Goal: Complete application form: Complete application form

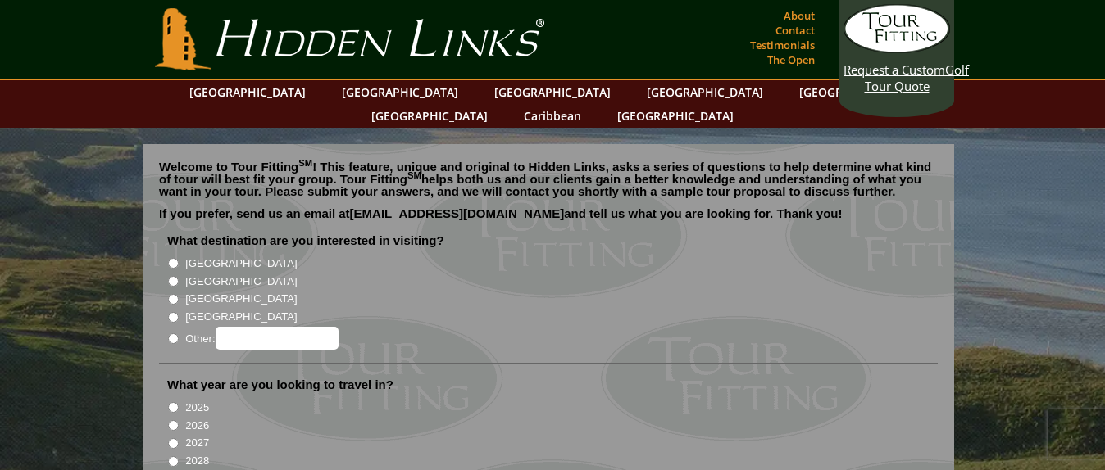
click at [174, 276] on input "[GEOGRAPHIC_DATA]" at bounding box center [173, 281] width 11 height 11
radio input "true"
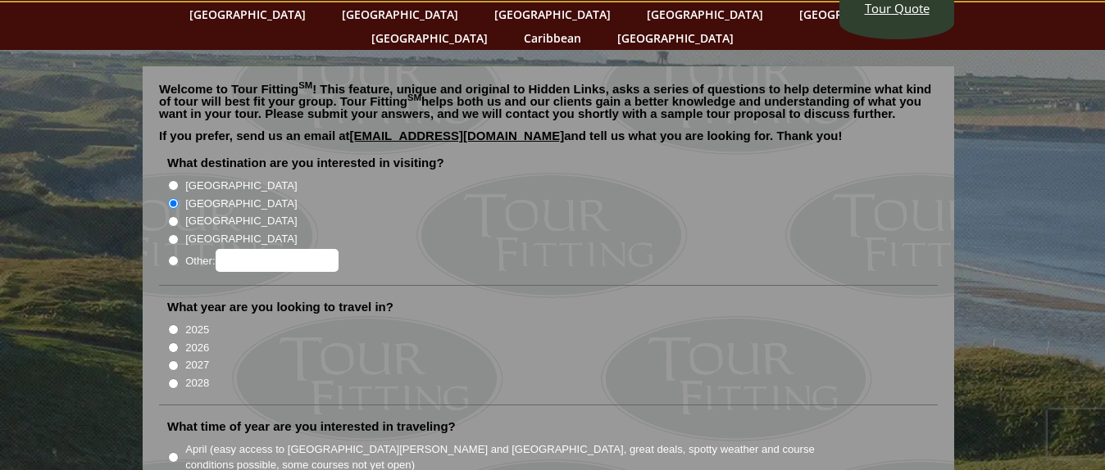
scroll to position [82, 0]
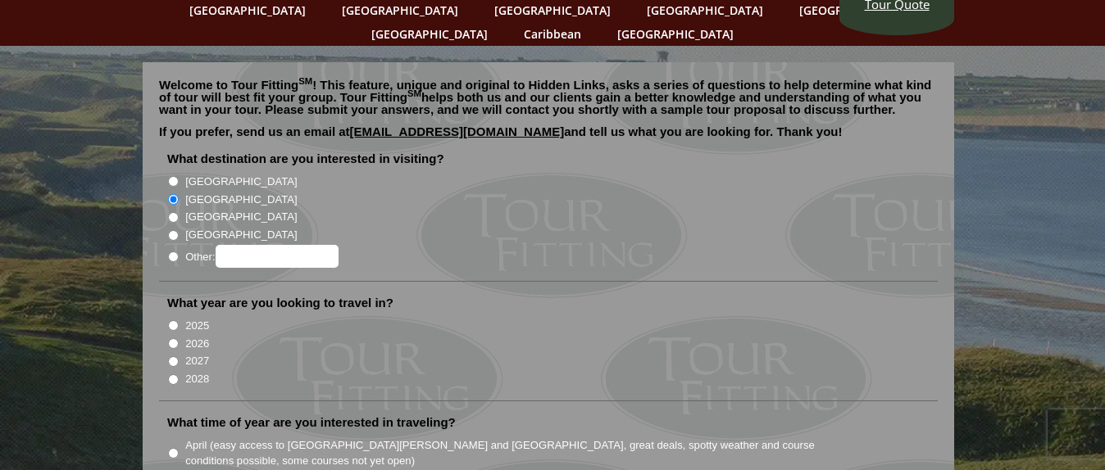
click at [171, 338] on input "2026" at bounding box center [173, 343] width 11 height 11
radio input "true"
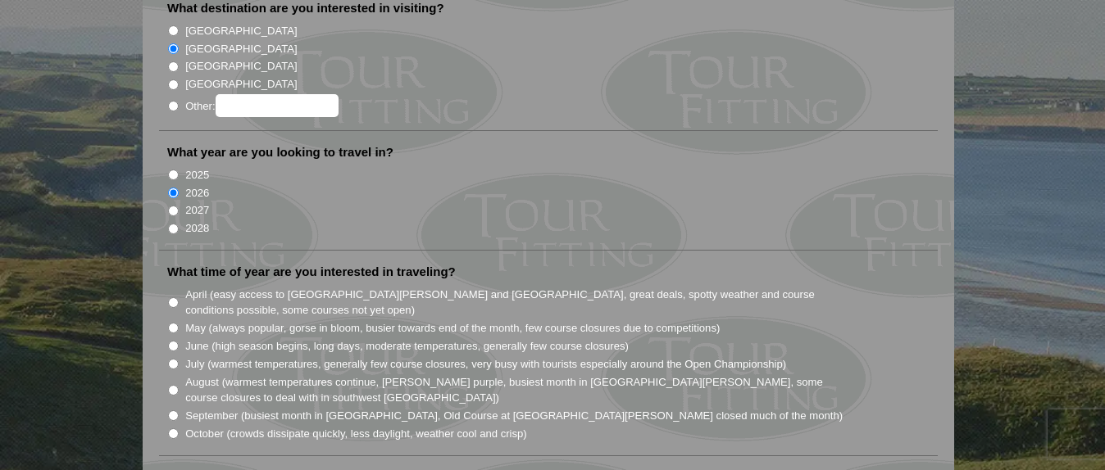
scroll to position [246, 0]
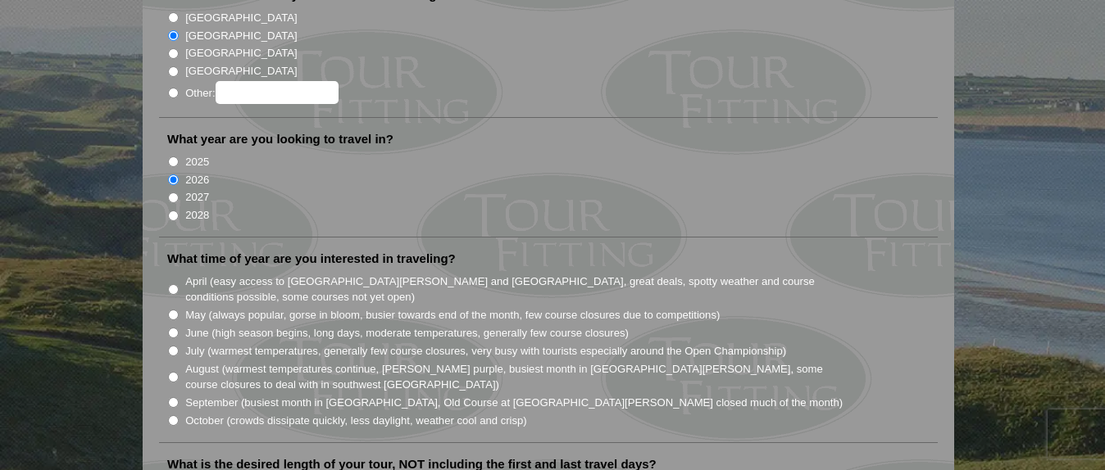
click at [169, 372] on input "August (warmest temperatures continue, [PERSON_NAME] purple, busiest month in […" at bounding box center [173, 377] width 11 height 11
radio input "true"
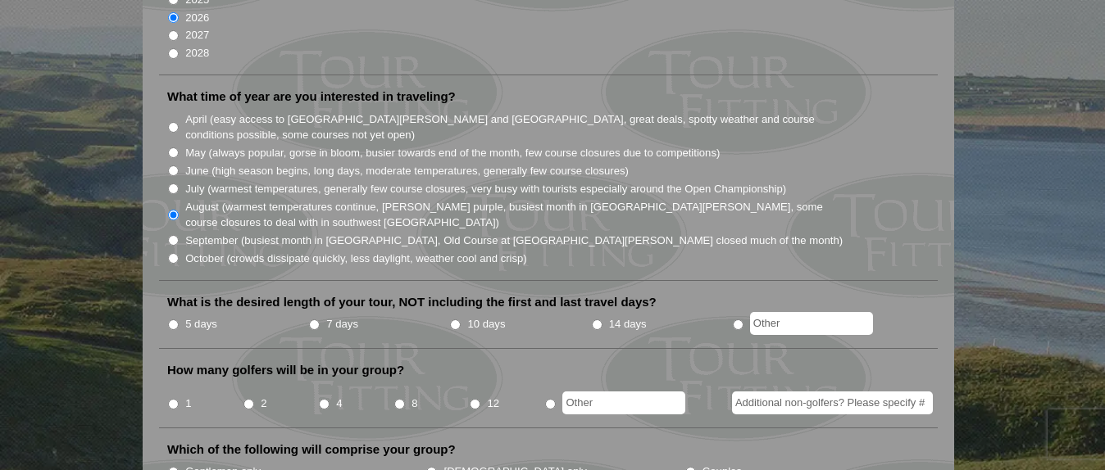
scroll to position [410, 0]
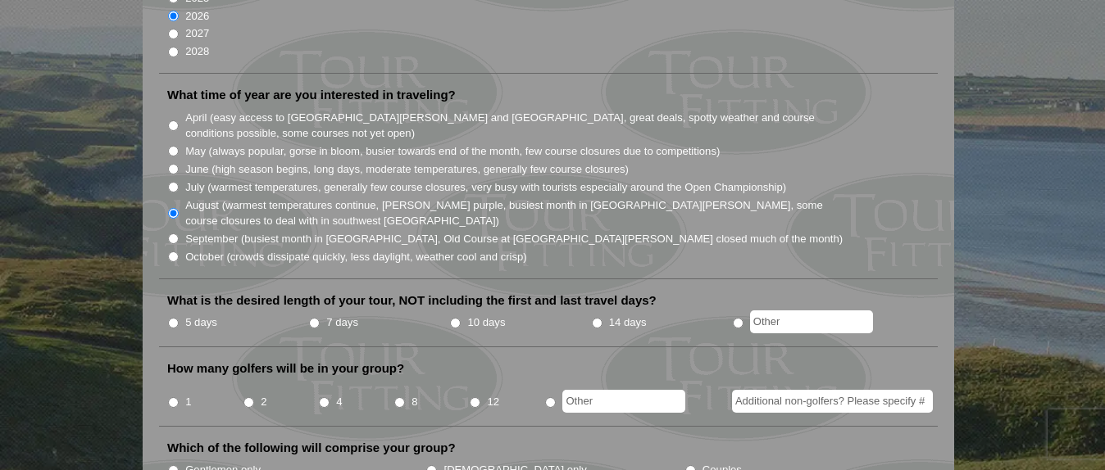
click at [174, 318] on input "5 days" at bounding box center [173, 323] width 11 height 11
radio input "true"
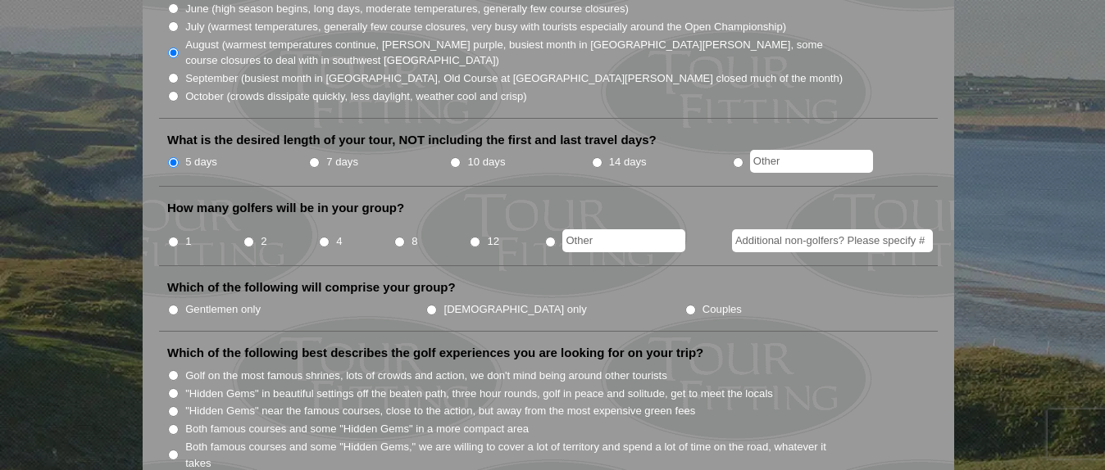
scroll to position [574, 0]
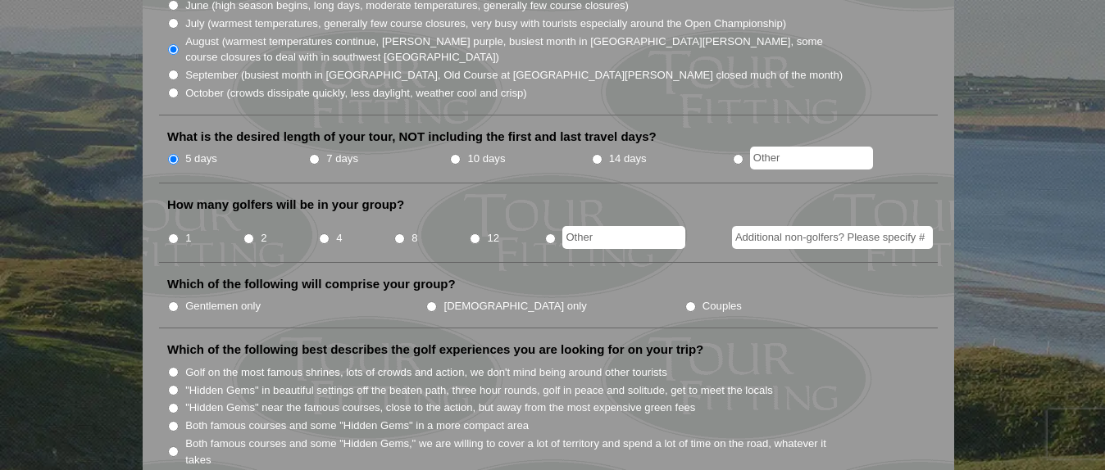
click at [395, 234] on input "8" at bounding box center [399, 239] width 11 height 11
radio input "true"
click at [685, 302] on input "Couples" at bounding box center [690, 307] width 11 height 11
radio input "true"
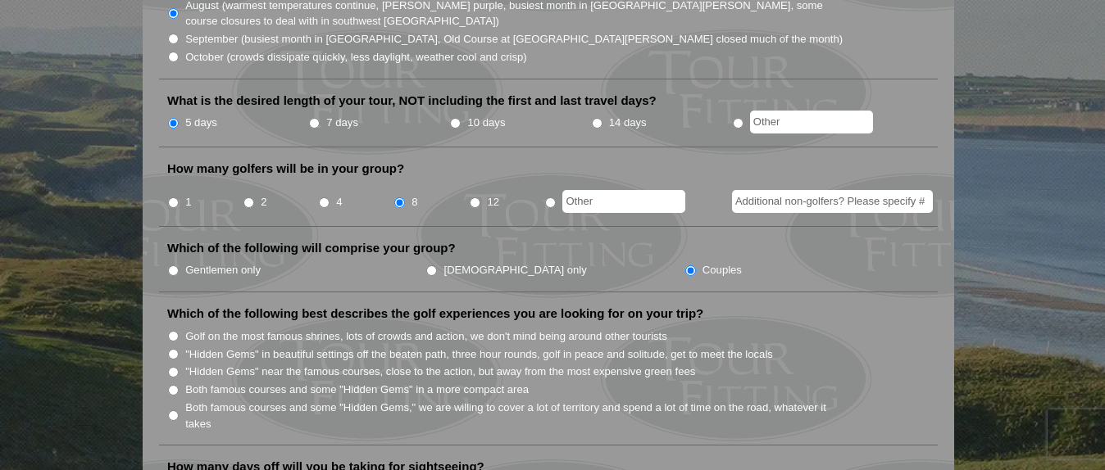
scroll to position [656, 0]
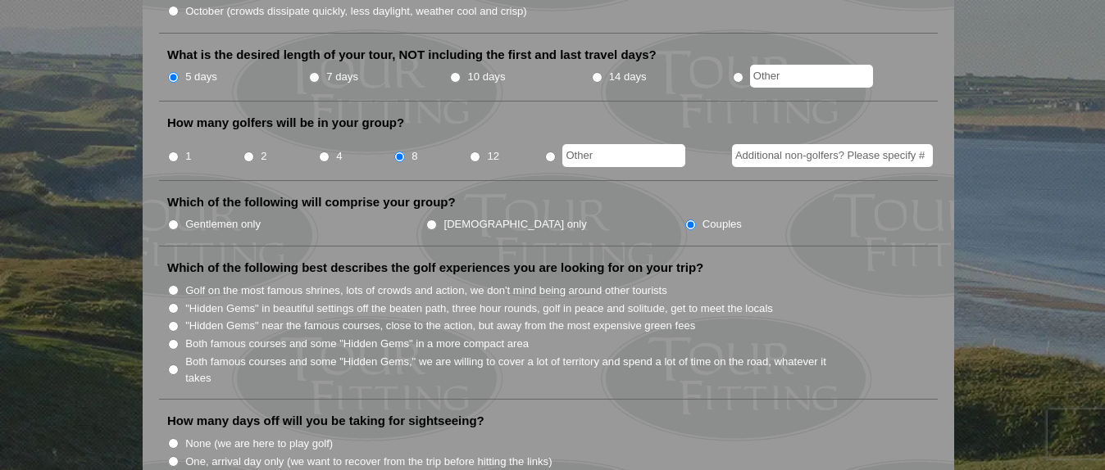
click at [171, 285] on input "Golf on the most famous shrines, lots of crowds and action, we don't mind being…" at bounding box center [173, 290] width 11 height 11
radio input "true"
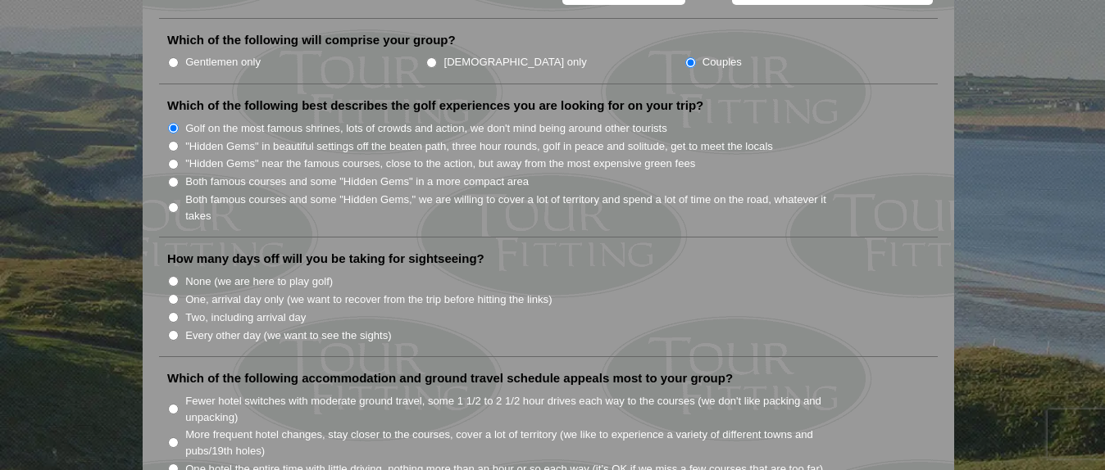
scroll to position [820, 0]
click at [174, 329] on input "Every other day (we want to see the sights)" at bounding box center [173, 334] width 11 height 11
radio input "true"
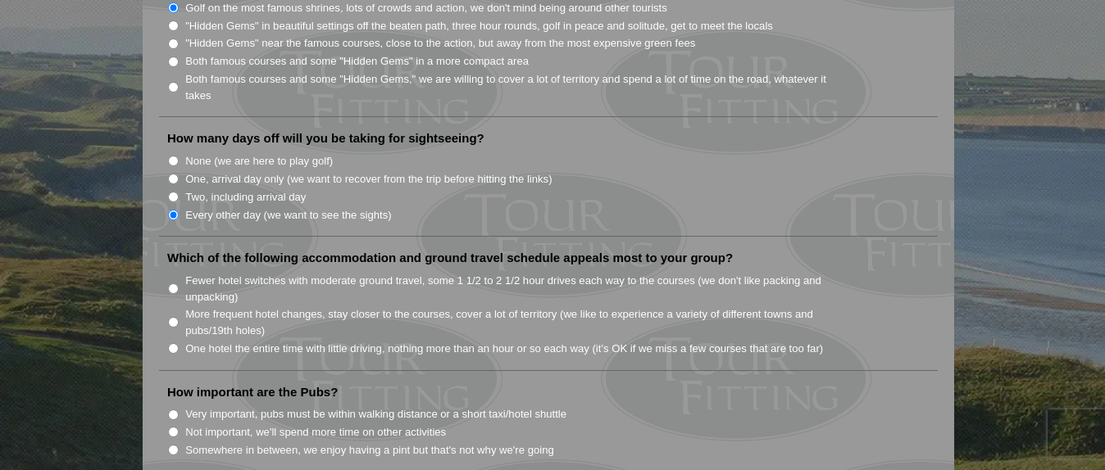
scroll to position [984, 0]
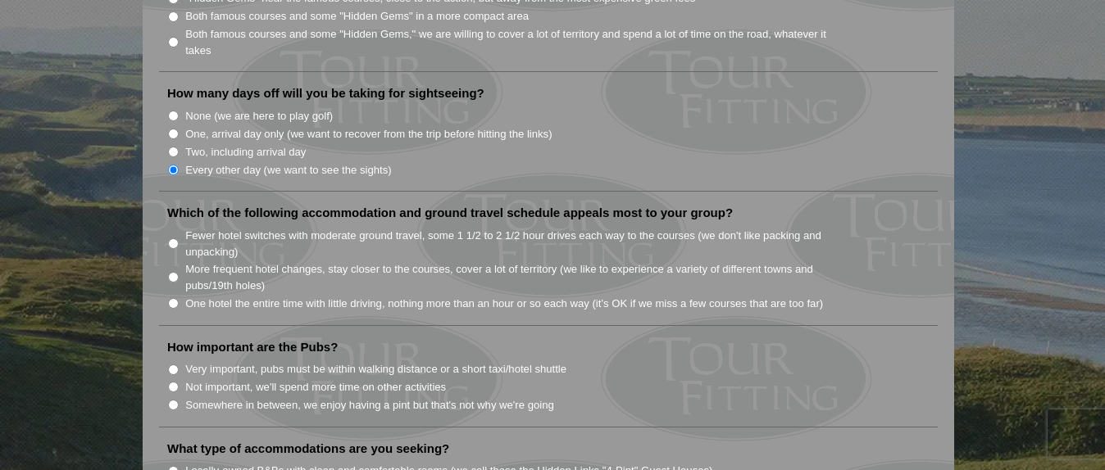
click at [173, 298] on input "One hotel the entire time with little driving, nothing more than an hour or so …" at bounding box center [173, 303] width 11 height 11
radio input "true"
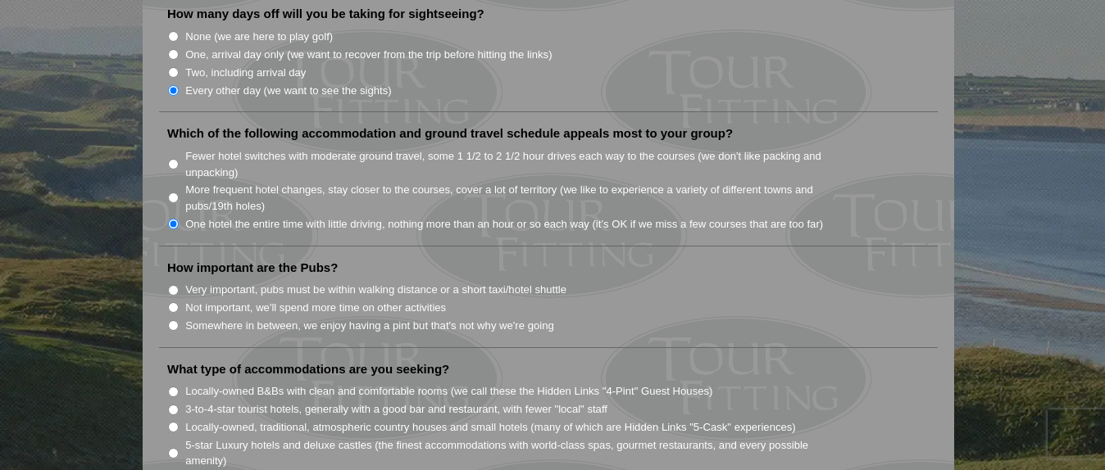
scroll to position [1065, 0]
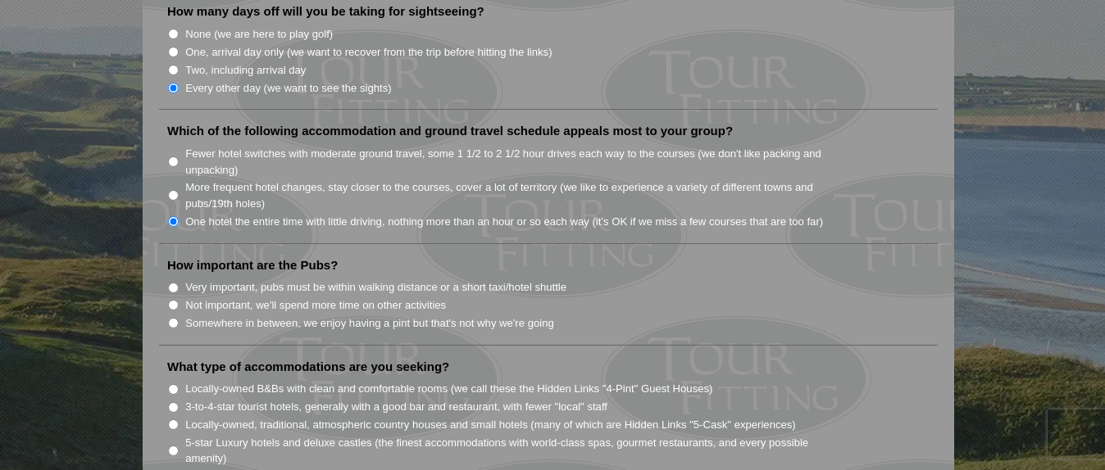
click at [172, 300] on input "Not important, we'll spend more time on other activities" at bounding box center [173, 305] width 11 height 11
radio input "true"
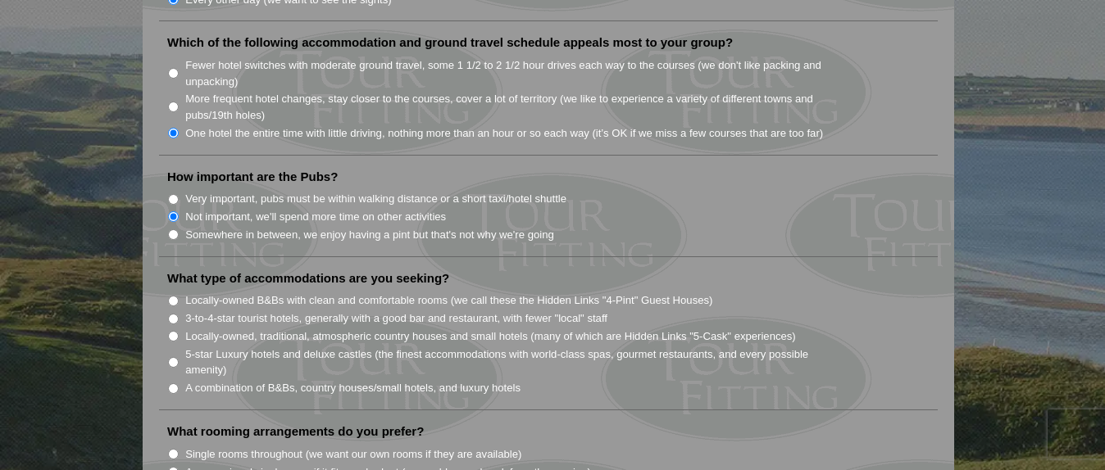
scroll to position [1229, 0]
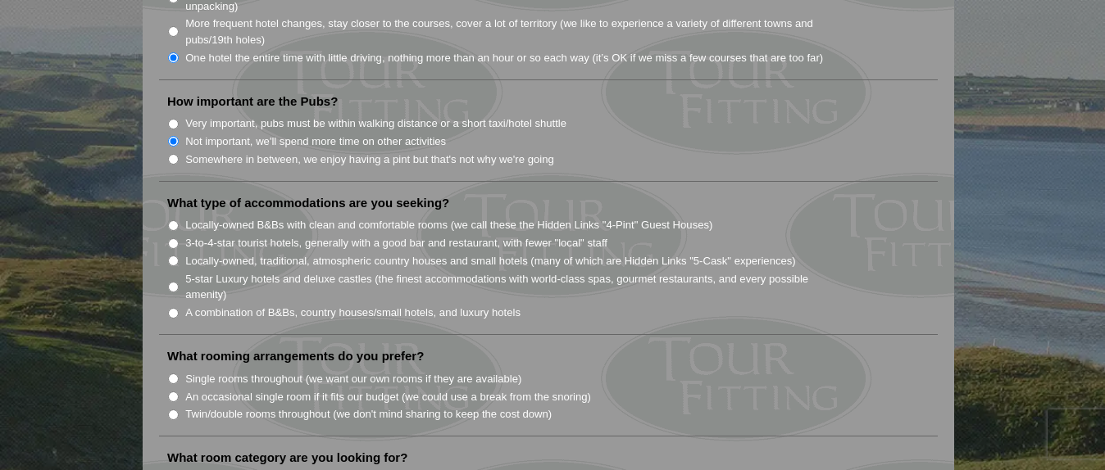
click at [170, 282] on input "5-star Luxury hotels and deluxe castles (the finest accommodations with world-c…" at bounding box center [173, 287] width 11 height 11
radio input "true"
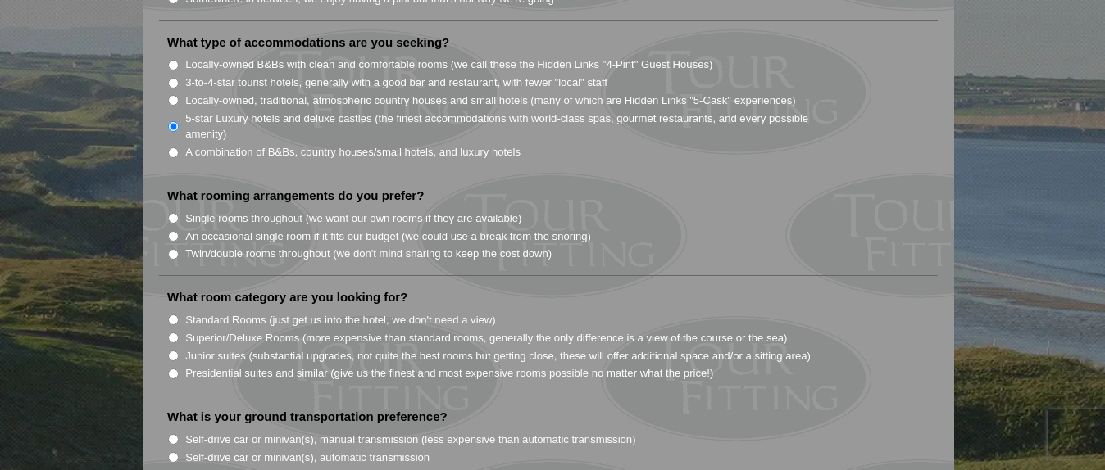
scroll to position [1393, 0]
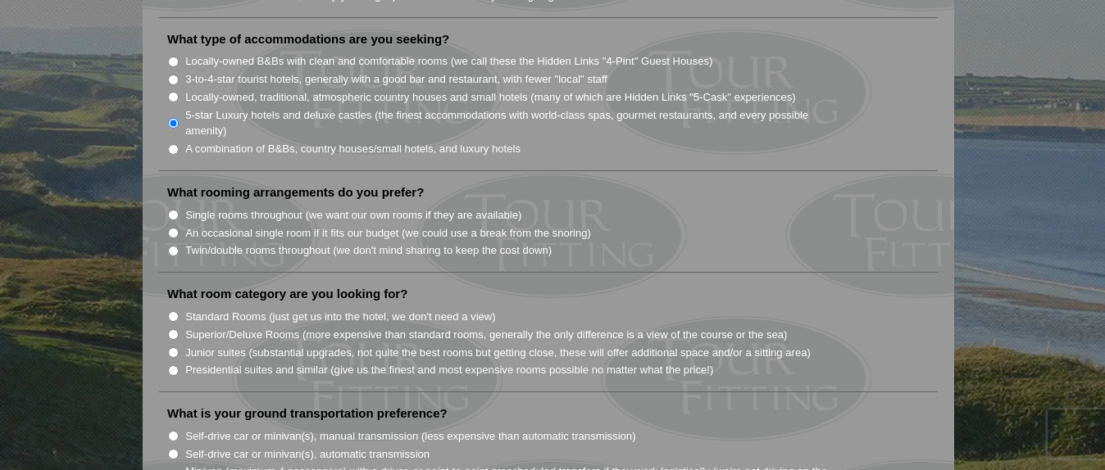
click at [171, 210] on input "Single rooms throughout (we want our own rooms if they are available)" at bounding box center [173, 215] width 11 height 11
radio input "true"
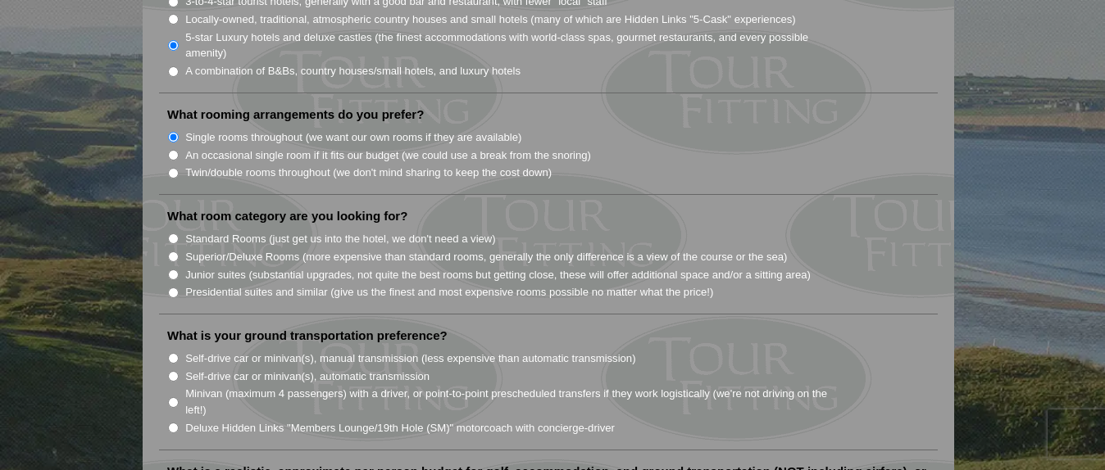
scroll to position [1475, 0]
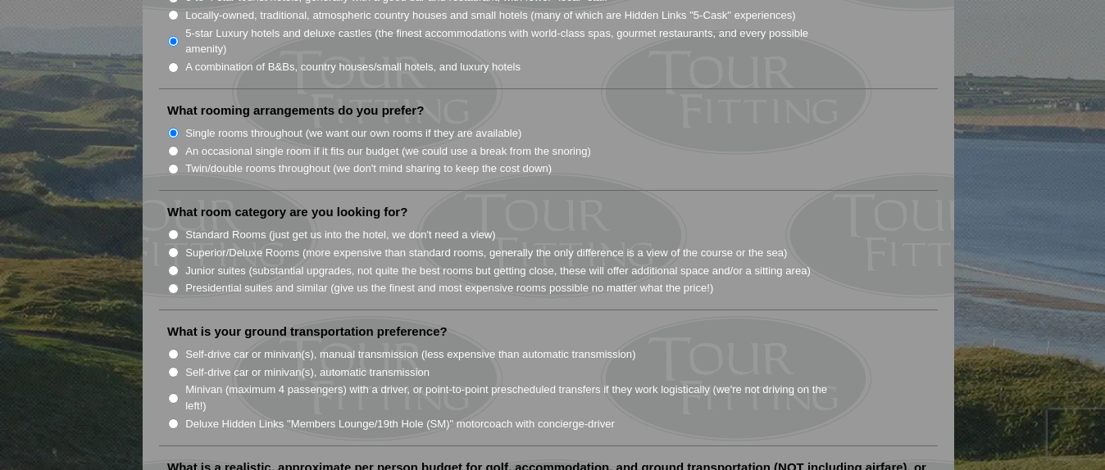
click at [174, 248] on input "Superior/Deluxe Rooms (more expensive than standard rooms, generally the only d…" at bounding box center [173, 253] width 11 height 11
radio input "true"
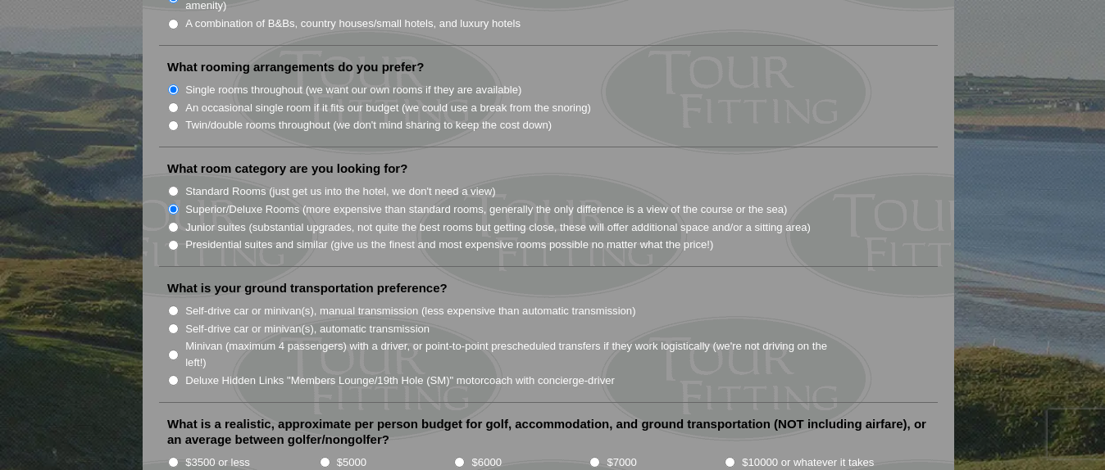
scroll to position [1557, 0]
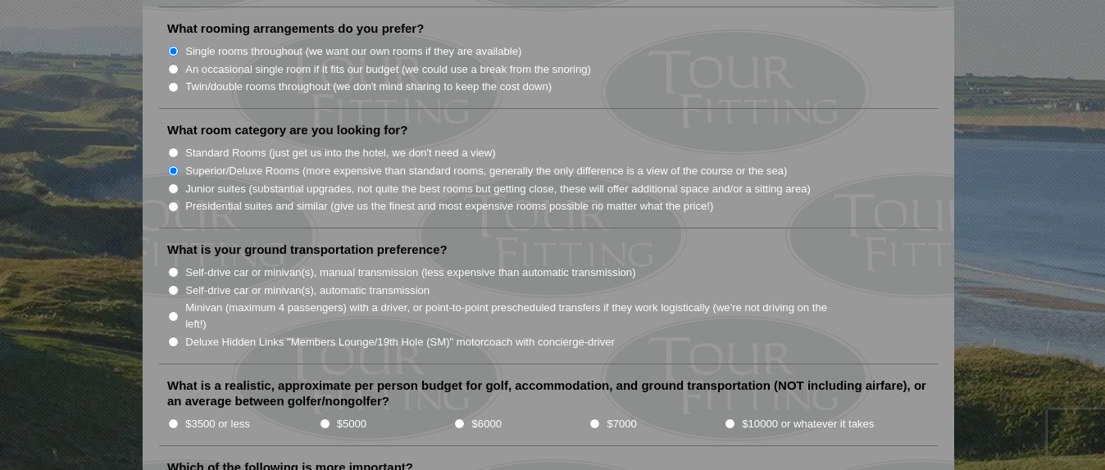
click at [172, 311] on input "Minivan (maximum 4 passengers) with a driver, or point-to-point prescheduled tr…" at bounding box center [173, 316] width 11 height 11
radio input "true"
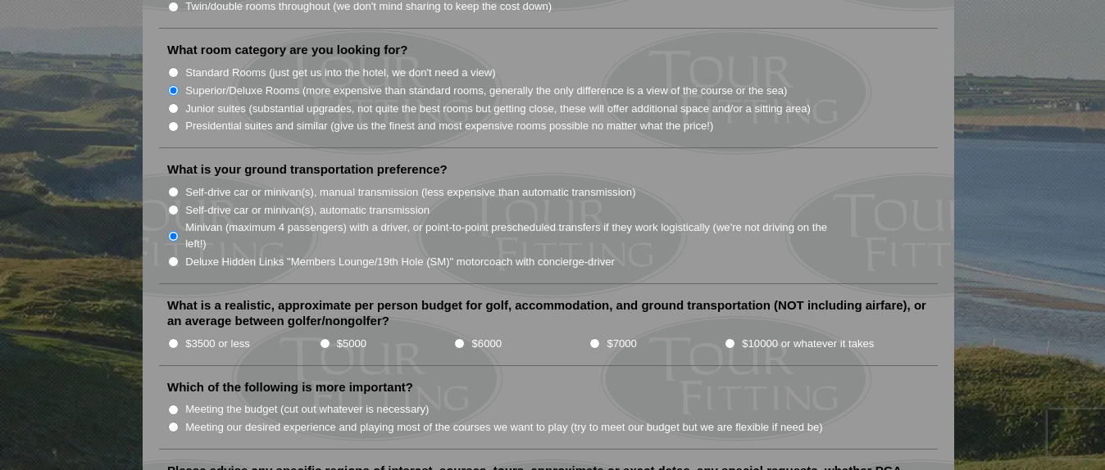
scroll to position [1639, 0]
click at [325, 337] on input "$5000" at bounding box center [325, 342] width 11 height 11
radio input "true"
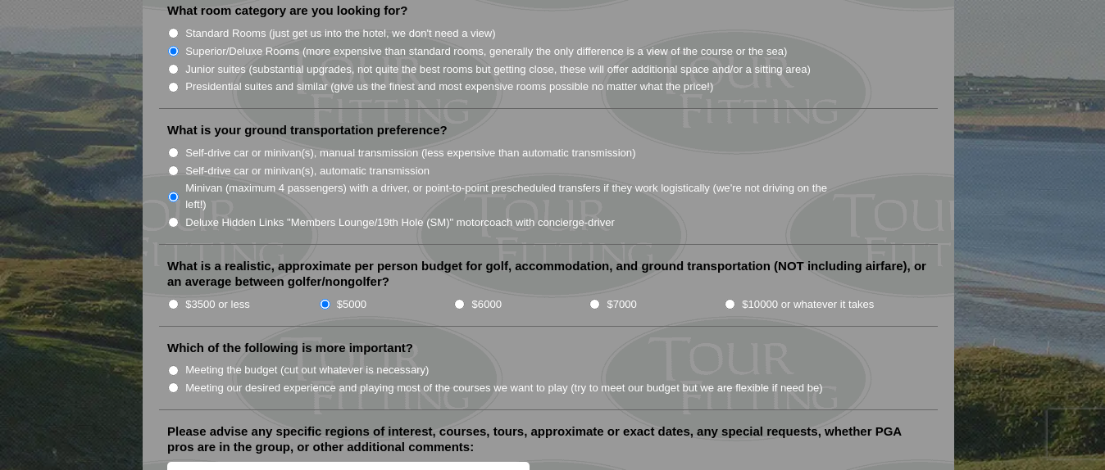
scroll to position [1721, 0]
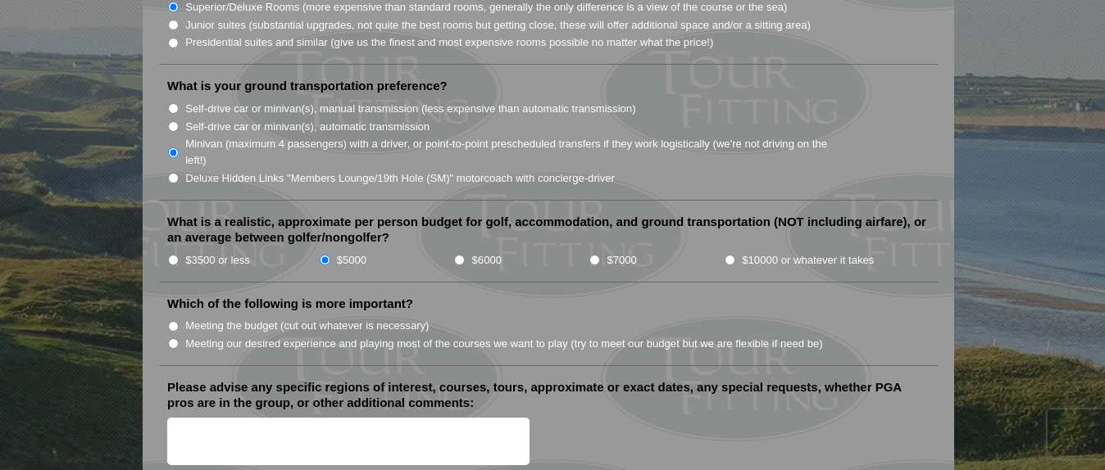
click at [173, 338] on input "Meeting our desired experience and playing most of the courses we want to play …" at bounding box center [173, 343] width 11 height 11
radio input "true"
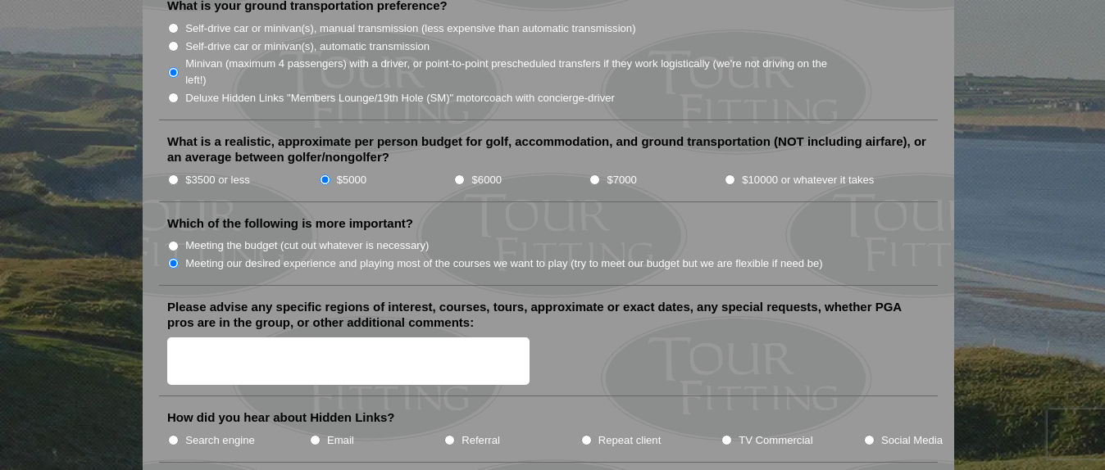
scroll to position [1803, 0]
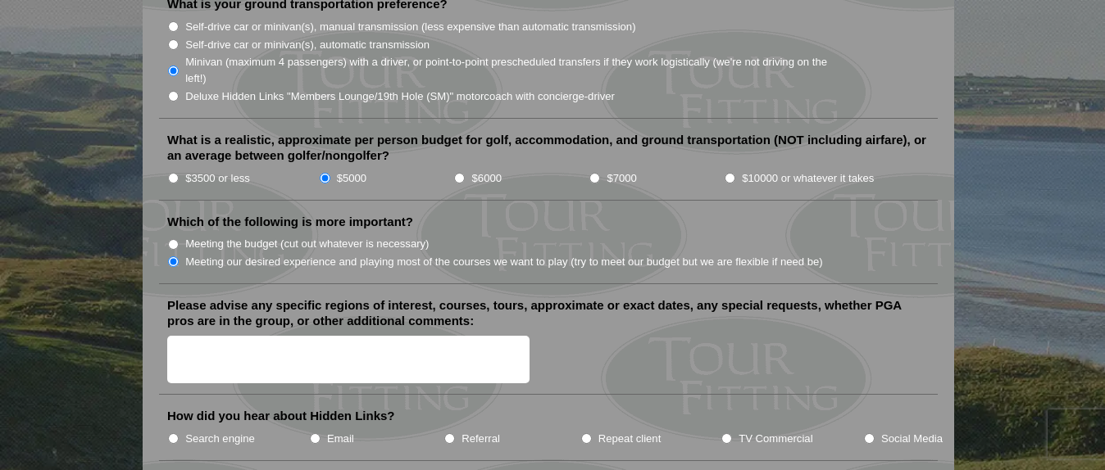
click at [179, 336] on textarea "Please advise any specific regions of interest, courses, tours, approximate or …" at bounding box center [348, 360] width 362 height 48
click at [313, 336] on textarea "We are already on a 13 night golf cruise that ends in [GEOGRAPHIC_DATA]" at bounding box center [348, 360] width 362 height 48
click at [510, 336] on textarea "We are already on a 13 night [PERSON_NAME] golf cruise that ends in [GEOGRAPHIC…" at bounding box center [348, 360] width 362 height 48
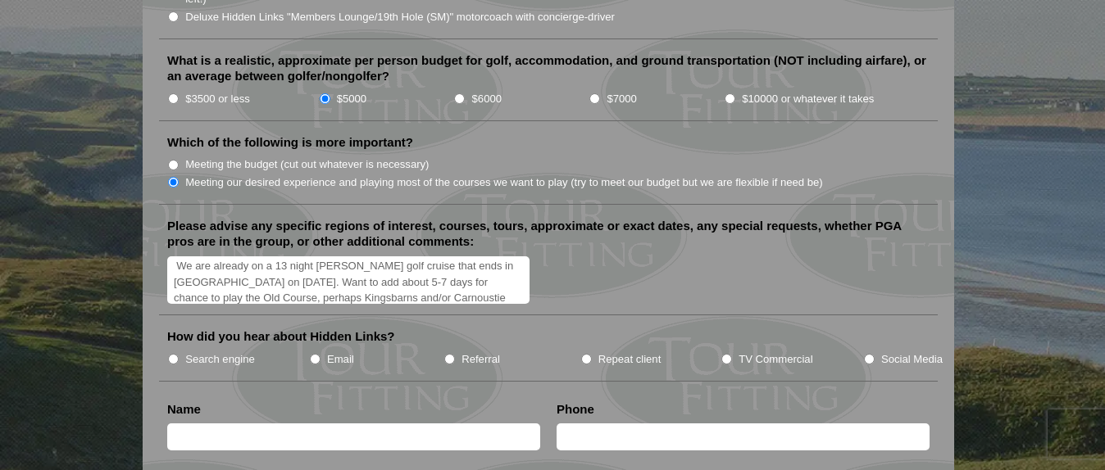
scroll to position [1885, 0]
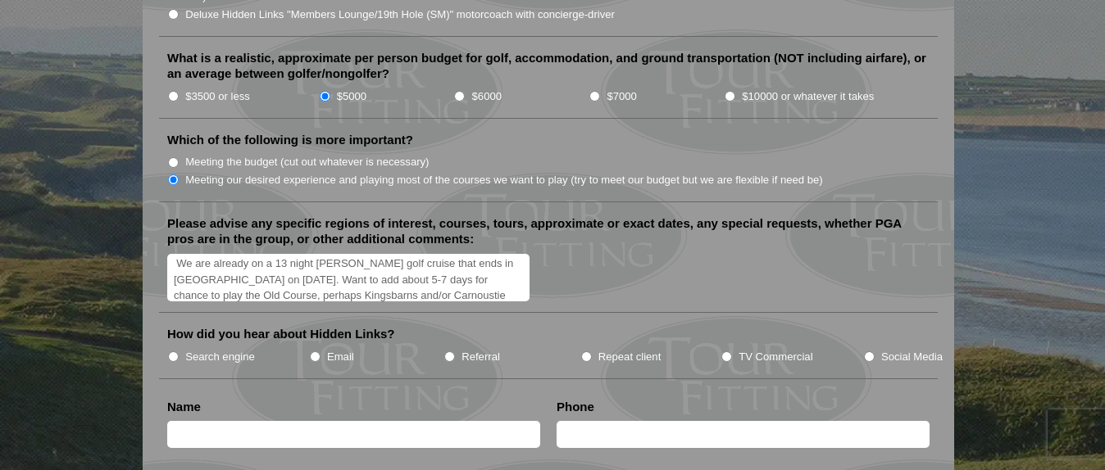
type textarea "We are already on a 13 night [PERSON_NAME] golf cruise that ends in [GEOGRAPHIC…"
click at [172, 352] on input "Search engine" at bounding box center [173, 357] width 11 height 11
radio input "true"
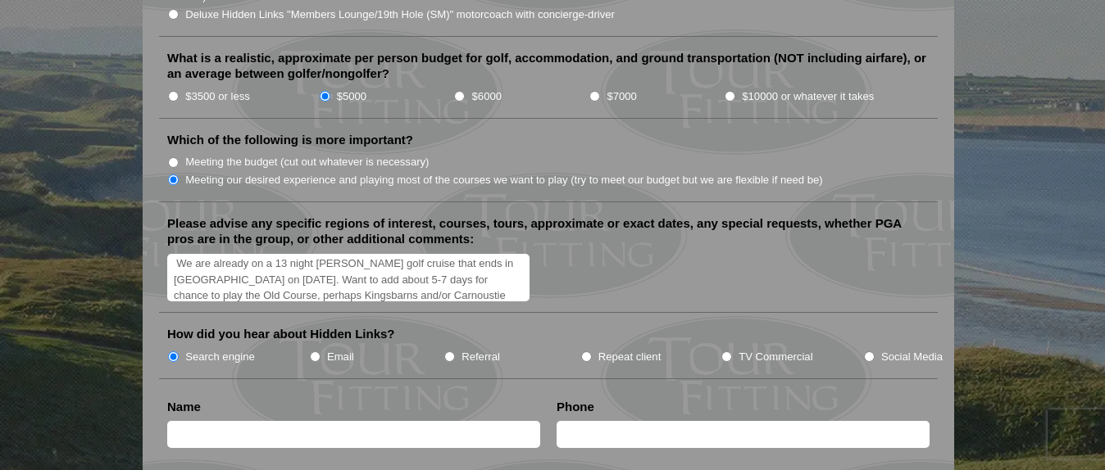
click at [413, 261] on textarea "We are already on a 13 night [PERSON_NAME] golf cruise that ends in [GEOGRAPHIC…" at bounding box center [348, 278] width 362 height 48
click at [207, 260] on textarea "We are already on a 13 night [PERSON_NAME] golf cruise that ends in [GEOGRAPHIC…" at bounding box center [348, 278] width 362 height 48
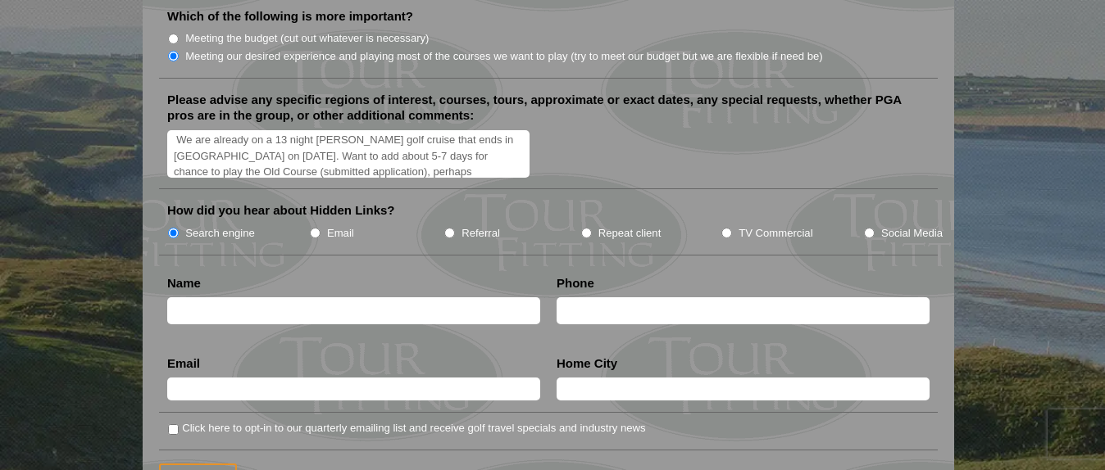
scroll to position [2049, 0]
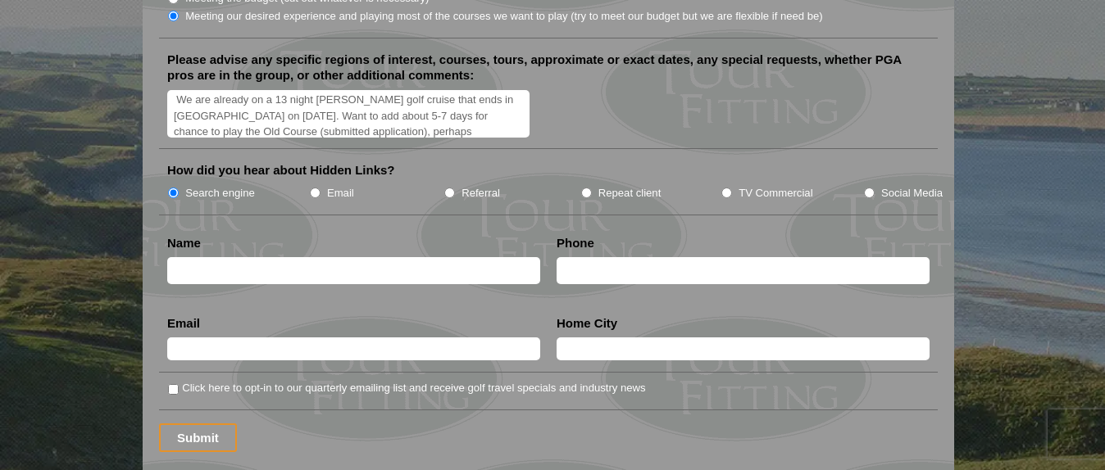
type textarea "We are already on a 13 night [PERSON_NAME] golf cruise that ends in [GEOGRAPHIC…"
click at [210, 257] on input "text" at bounding box center [353, 270] width 373 height 27
type input "[PERSON_NAME]"
click at [638, 257] on input "text" at bounding box center [743, 270] width 373 height 27
type input "714/743-2203"
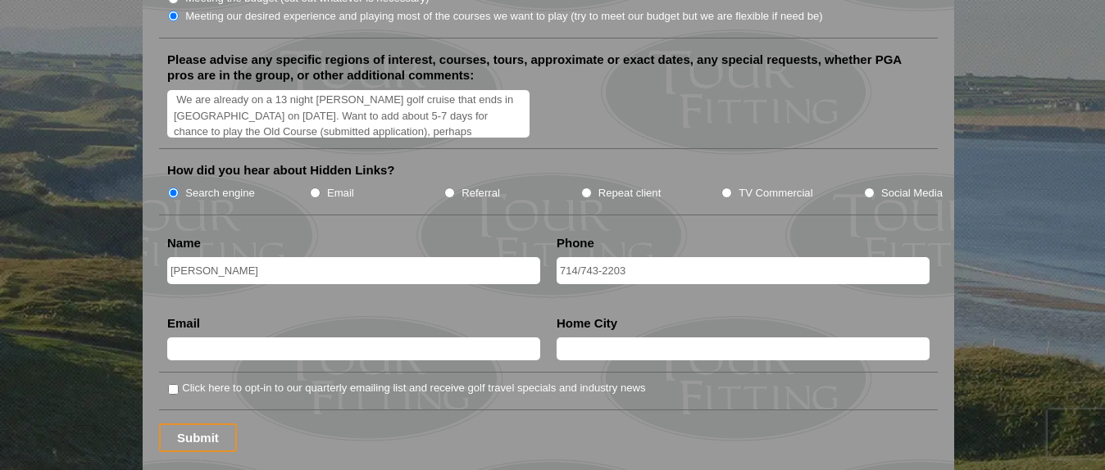
click at [221, 338] on input "text" at bounding box center [353, 349] width 373 height 23
type input "[EMAIL_ADDRESS][DOMAIN_NAME]"
click at [607, 338] on input "text" at bounding box center [743, 349] width 373 height 23
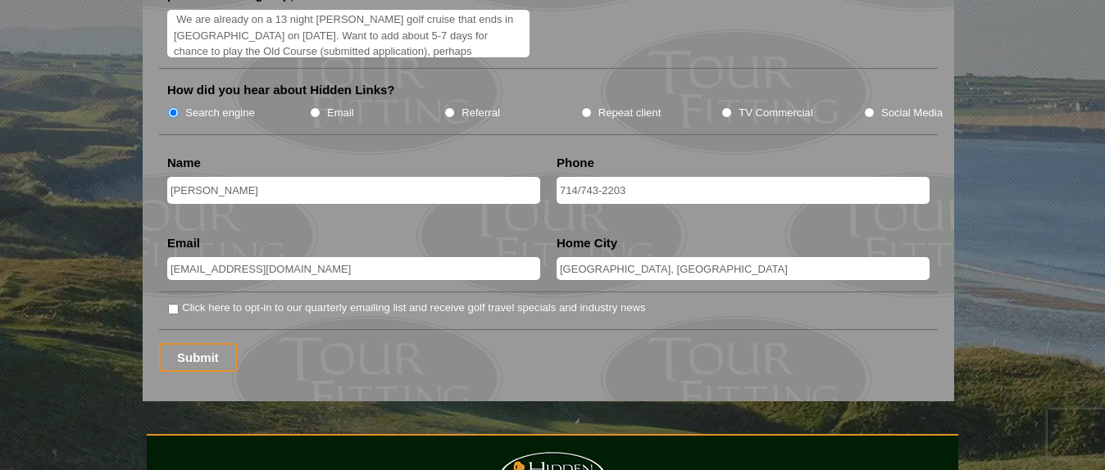
scroll to position [2131, 0]
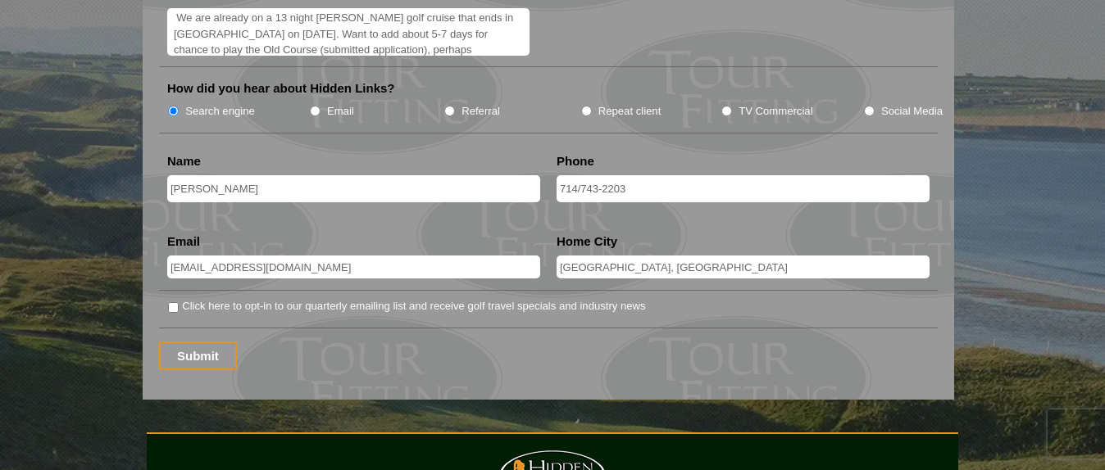
type input "[GEOGRAPHIC_DATA], [GEOGRAPHIC_DATA]"
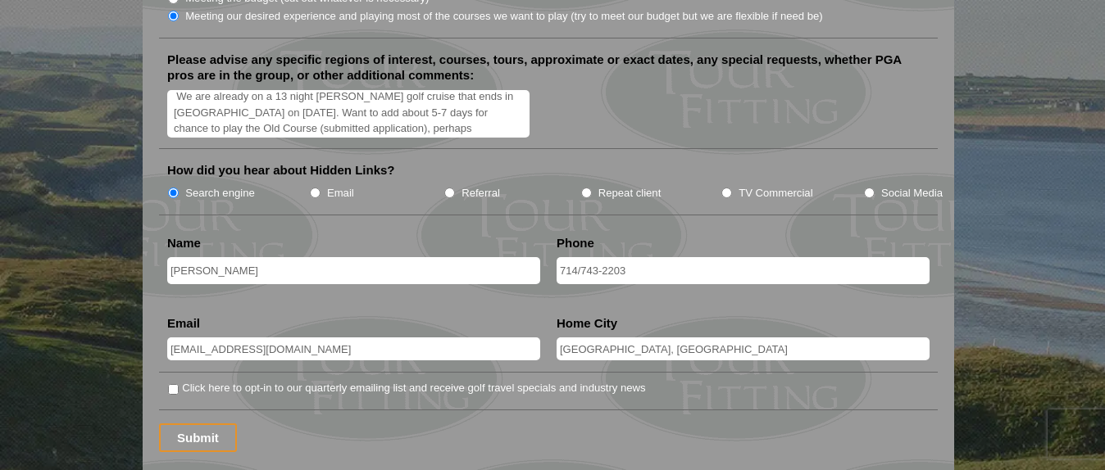
scroll to position [10, 0]
click at [512, 92] on textarea "We are already on a 13 night [PERSON_NAME] golf cruise that ends in [GEOGRAPHIC…" at bounding box center [348, 114] width 362 height 48
click at [302, 101] on textarea "We are already on a 13 night [PERSON_NAME] golf cruise that ends in [GEOGRAPHIC…" at bounding box center [348, 114] width 362 height 48
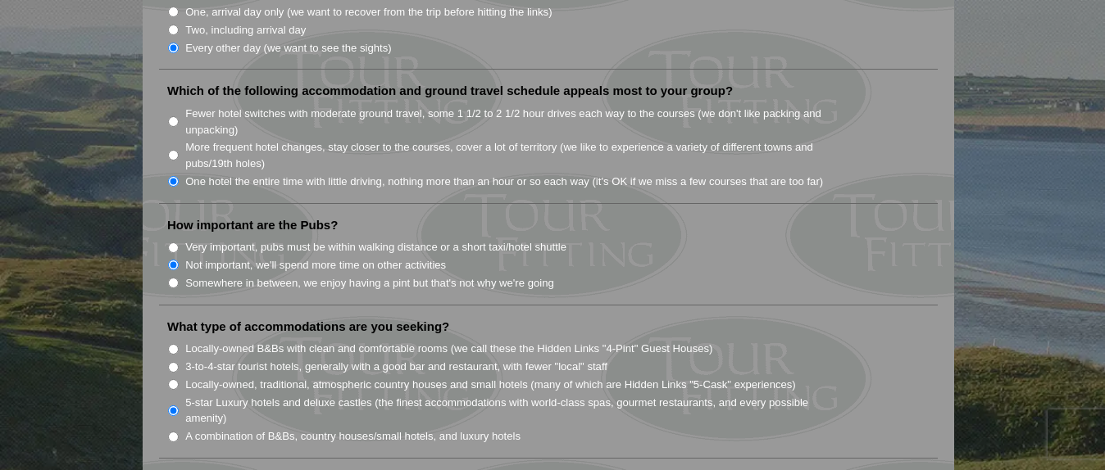
scroll to position [1065, 0]
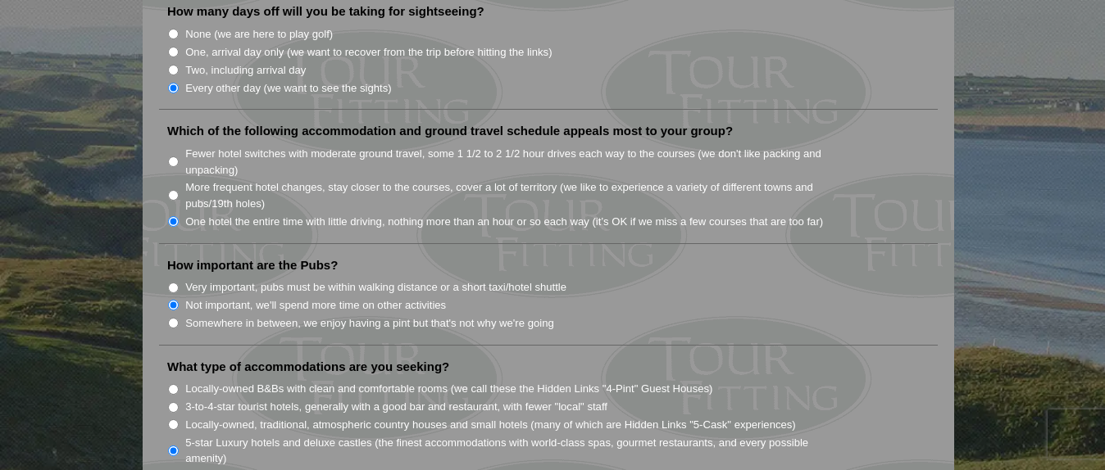
type textarea "We are already on a 13 night [PERSON_NAME] golf cruise that ends in [GEOGRAPHIC…"
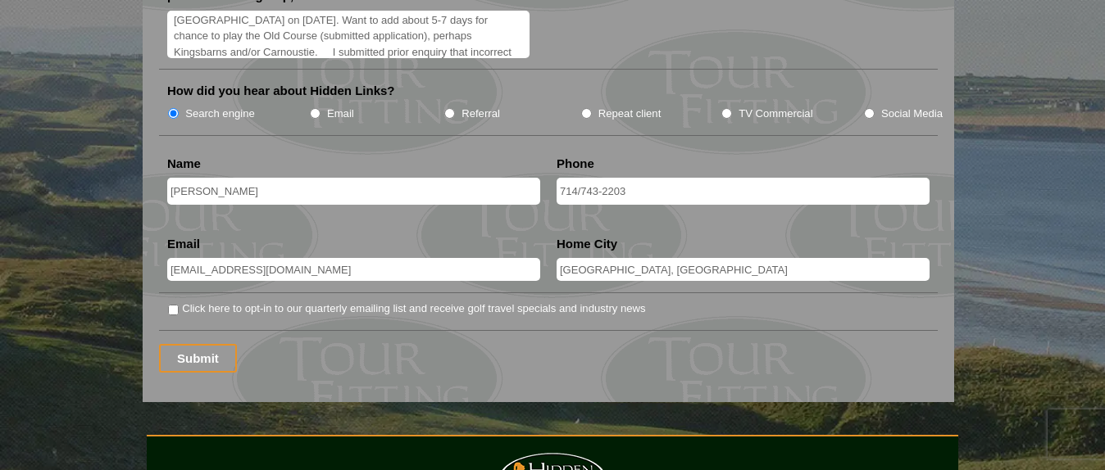
scroll to position [2131, 0]
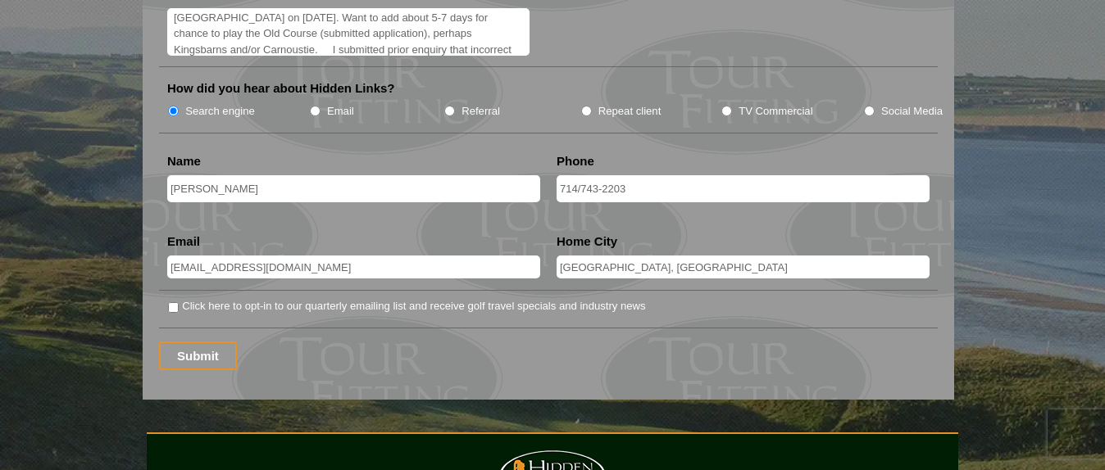
click at [190, 342] on input "Submit" at bounding box center [198, 356] width 78 height 29
